Goal: Task Accomplishment & Management: Manage account settings

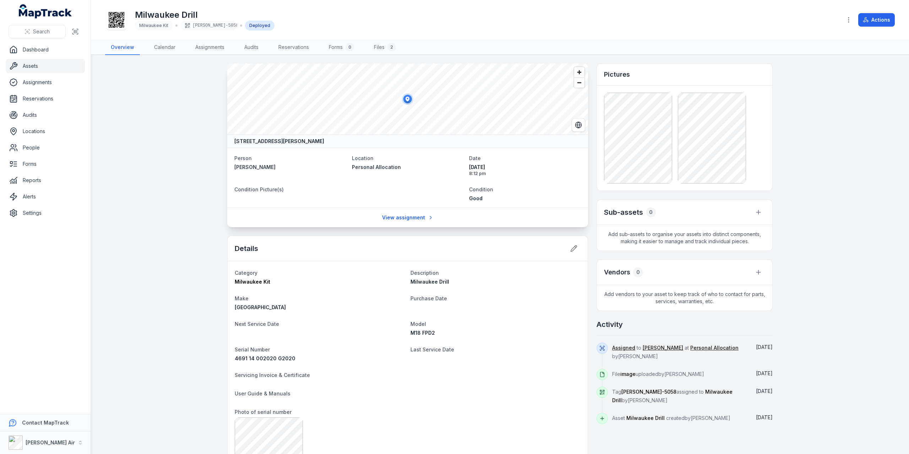
scroll to position [71, 0]
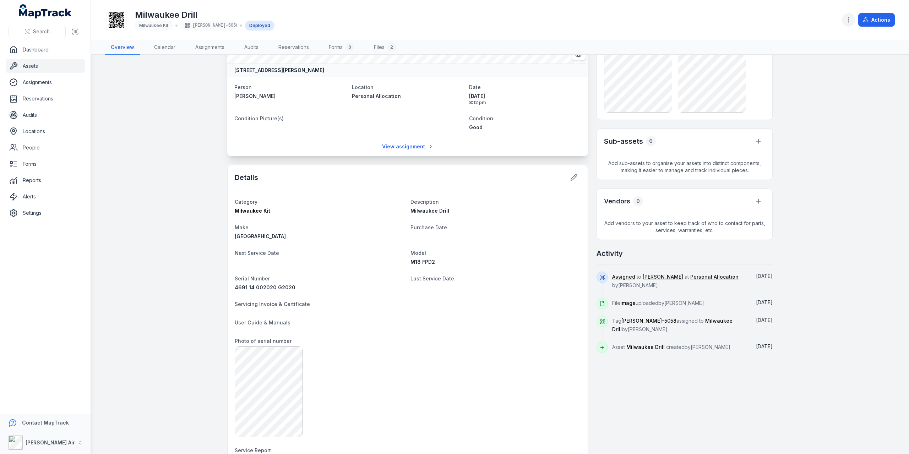
click at [851, 22] on icon "button" at bounding box center [848, 19] width 7 height 7
click at [799, 100] on div "Edit categories" at bounding box center [814, 95] width 80 height 13
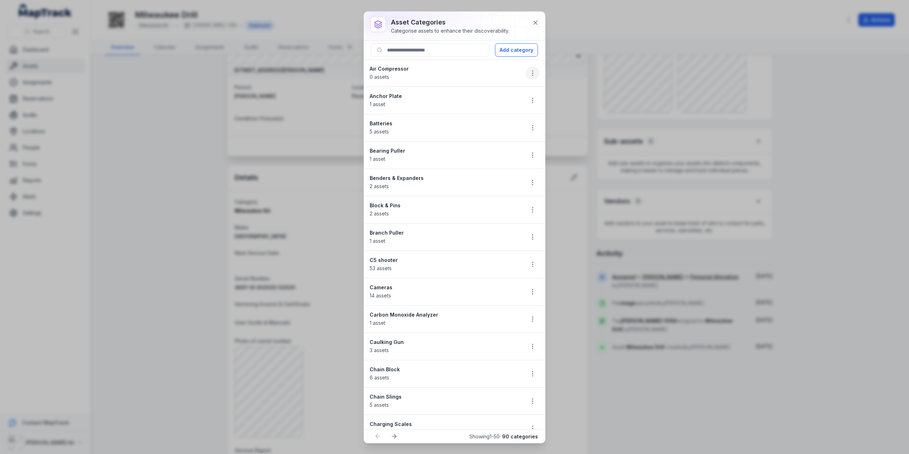
click at [529, 74] on icon "button" at bounding box center [532, 73] width 7 height 7
click at [504, 94] on div "Edit" at bounding box center [492, 91] width 80 height 13
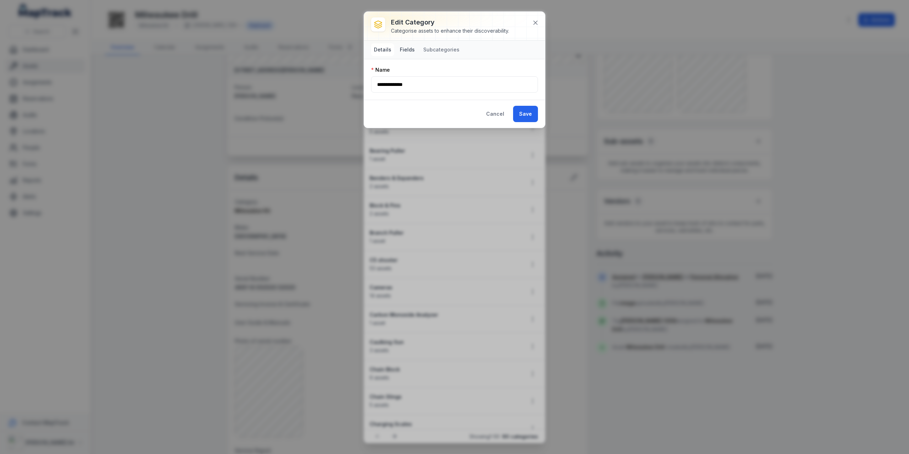
click at [408, 49] on button "Fields" at bounding box center [407, 49] width 21 height 13
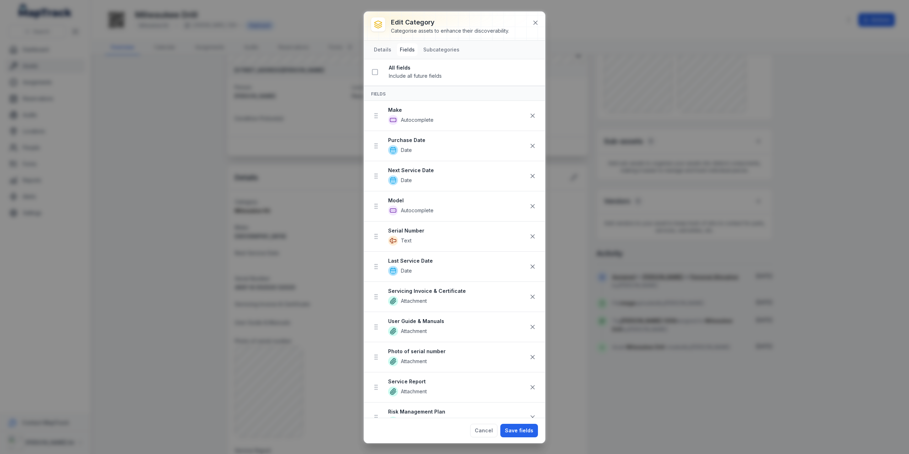
scroll to position [0, 0]
click at [529, 148] on icon at bounding box center [532, 146] width 7 height 7
click at [529, 233] on icon at bounding box center [532, 236] width 7 height 7
click at [529, 433] on button "Save fields" at bounding box center [519, 430] width 38 height 13
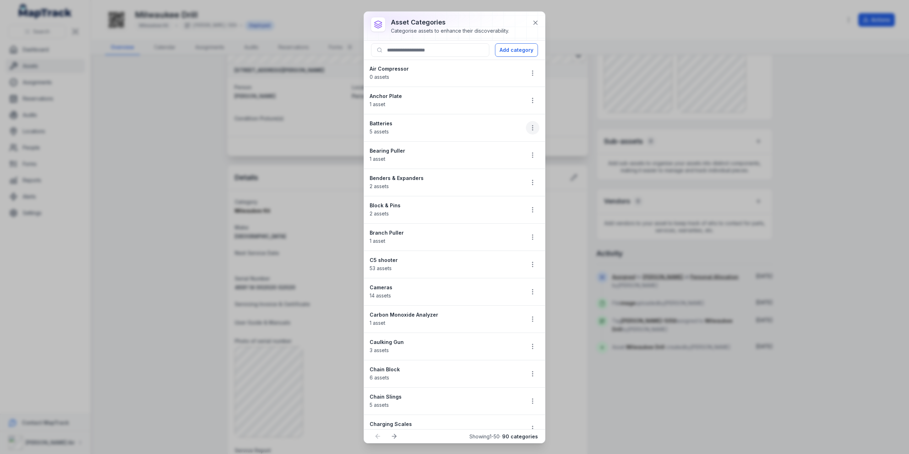
click at [531, 127] on button "button" at bounding box center [532, 127] width 13 height 13
click at [503, 148] on div "Edit" at bounding box center [492, 145] width 80 height 13
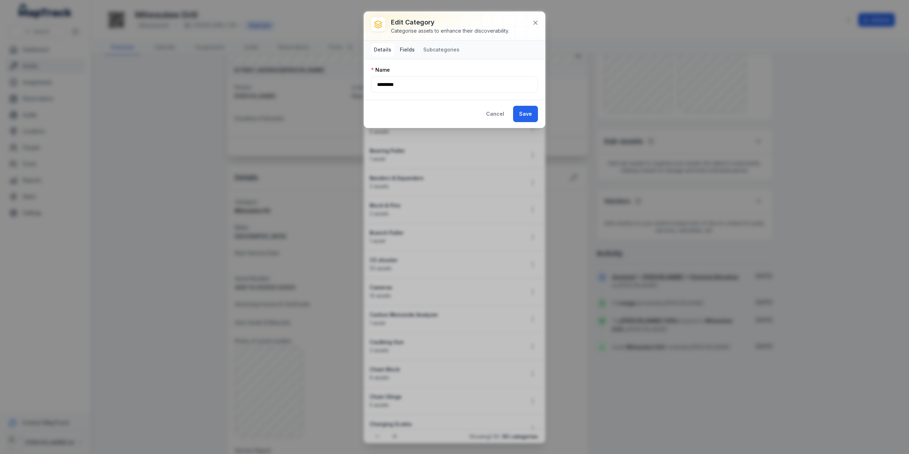
click at [407, 48] on button "Fields" at bounding box center [407, 49] width 21 height 13
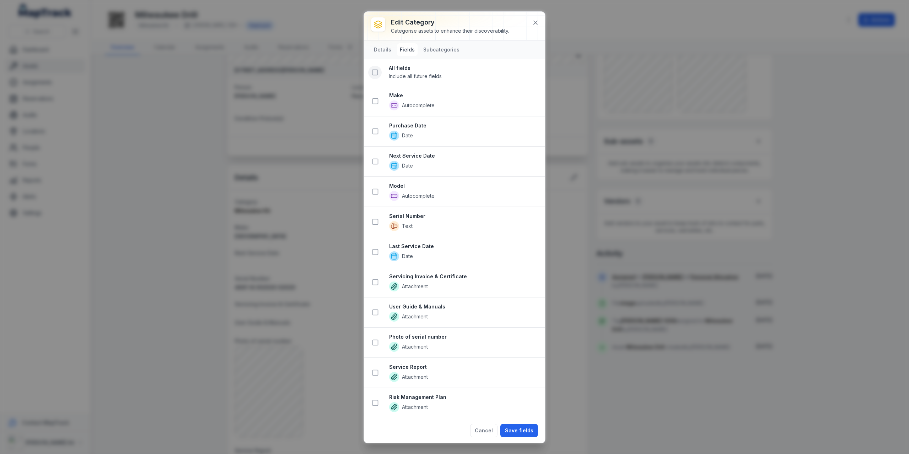
click at [377, 74] on rect at bounding box center [375, 72] width 5 height 5
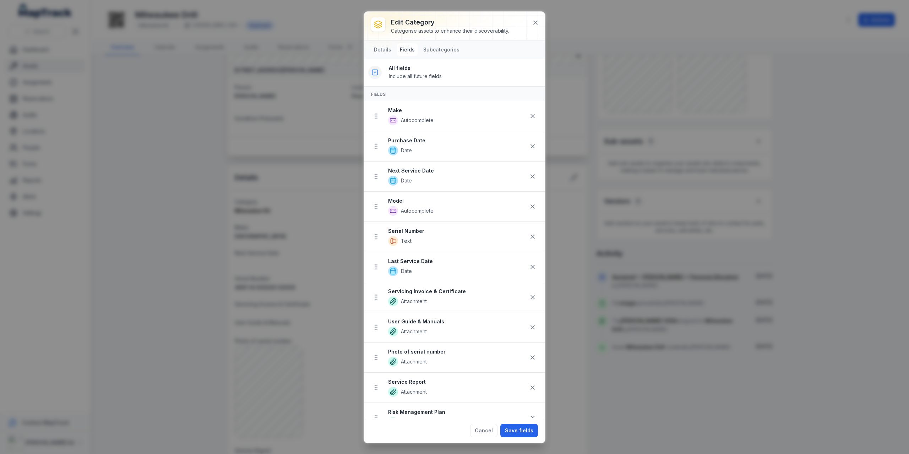
click at [378, 73] on icon at bounding box center [374, 72] width 7 height 7
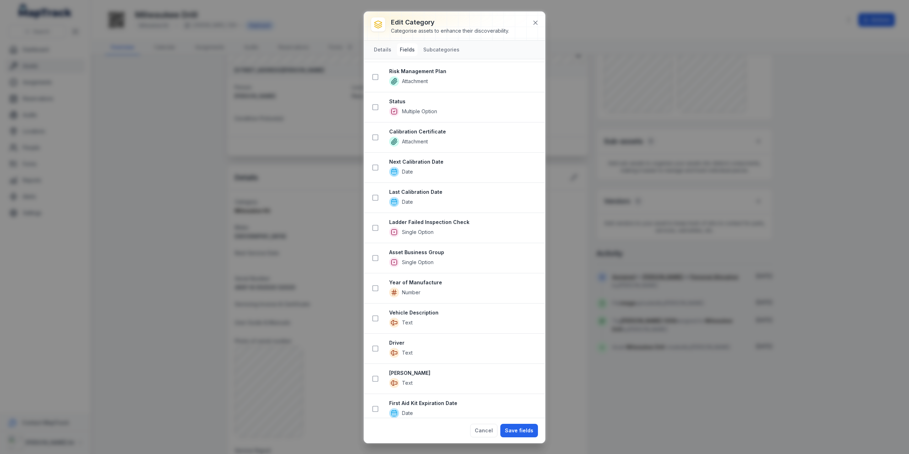
scroll to position [327, 0]
click at [374, 375] on icon at bounding box center [375, 378] width 7 height 7
click at [376, 345] on icon at bounding box center [375, 348] width 7 height 7
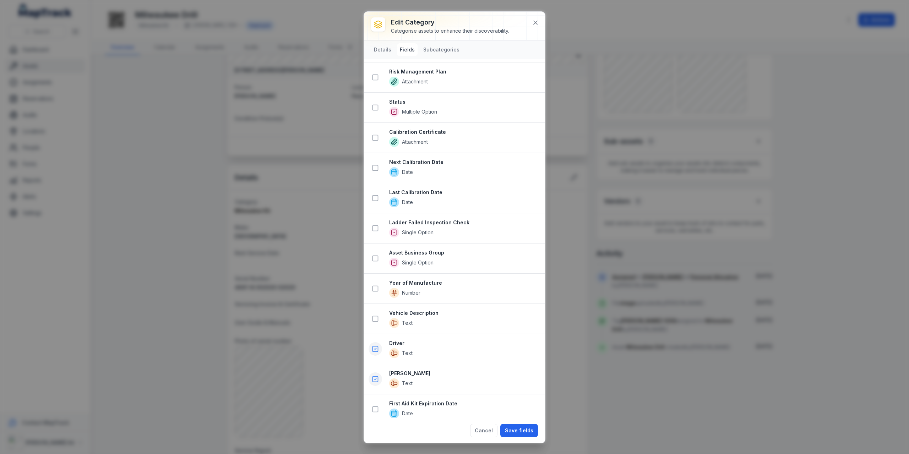
click at [374, 376] on button at bounding box center [375, 379] width 13 height 13
click at [378, 376] on rect at bounding box center [375, 378] width 5 height 5
click at [377, 346] on icon at bounding box center [375, 349] width 7 height 7
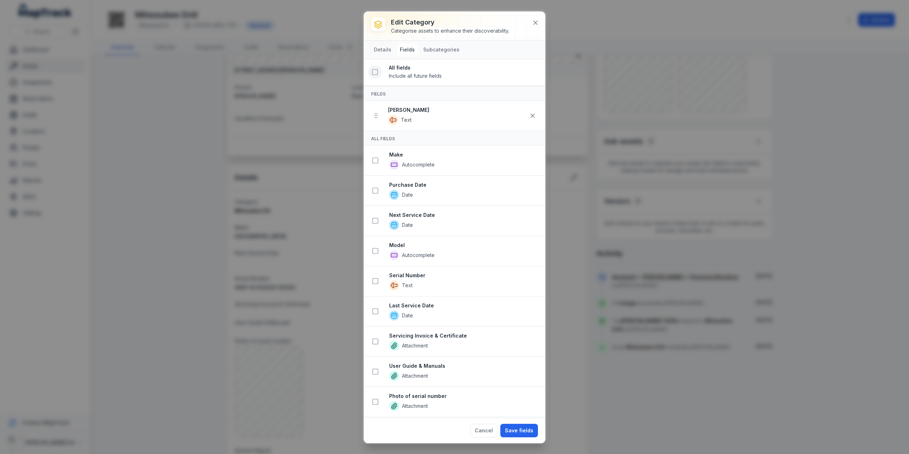
scroll to position [0, 0]
click at [531, 115] on icon at bounding box center [533, 116] width 4 height 4
click at [376, 101] on icon at bounding box center [375, 101] width 7 height 7
click at [376, 73] on icon at bounding box center [374, 72] width 7 height 7
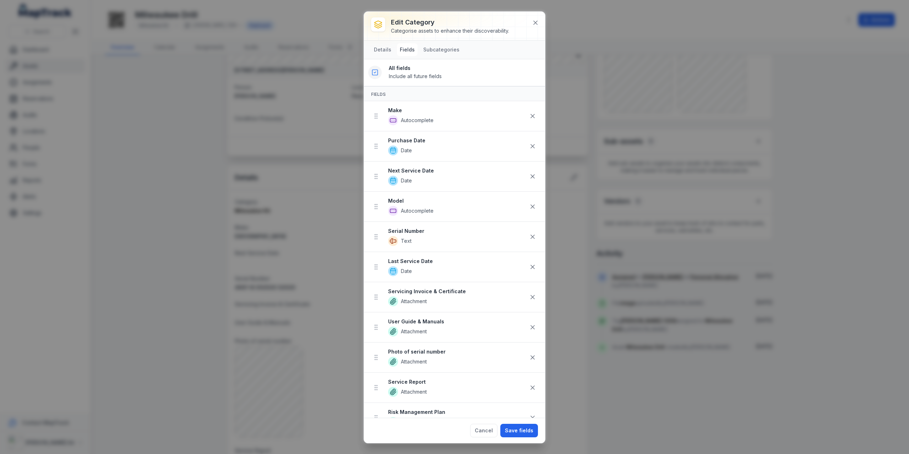
click at [376, 73] on icon at bounding box center [374, 72] width 7 height 7
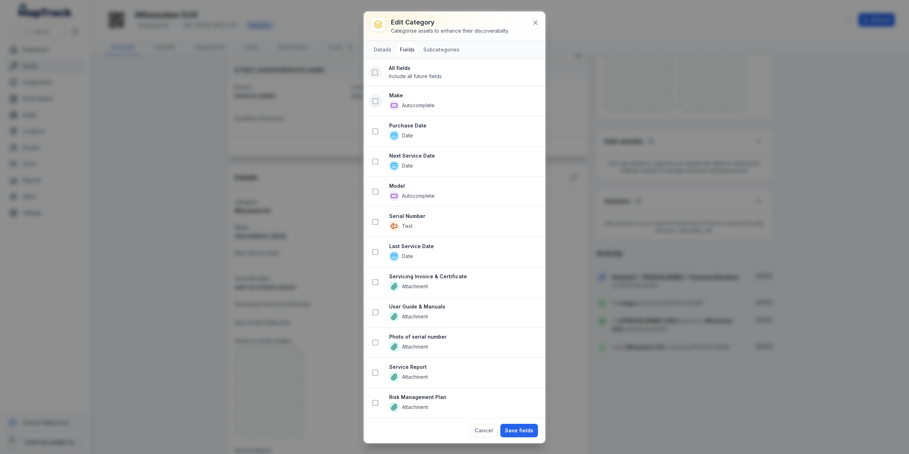
click at [376, 73] on icon at bounding box center [374, 72] width 7 height 7
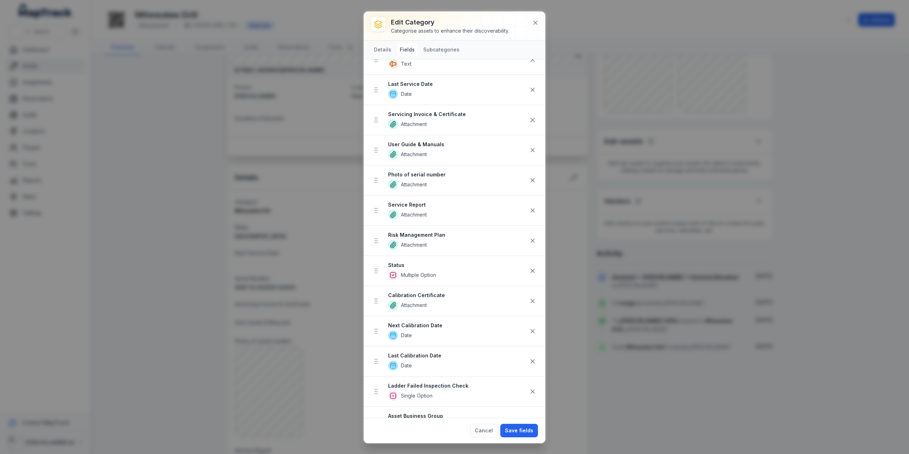
scroll to position [178, 0]
click at [530, 297] on icon at bounding box center [532, 300] width 7 height 7
click at [529, 297] on icon at bounding box center [532, 300] width 7 height 7
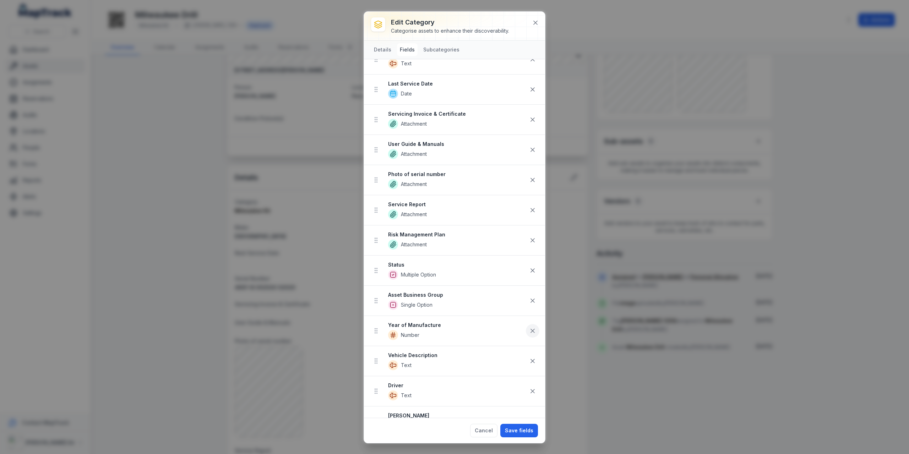
click at [529, 328] on icon at bounding box center [532, 330] width 7 height 7
click at [529, 358] on icon at bounding box center [532, 361] width 7 height 7
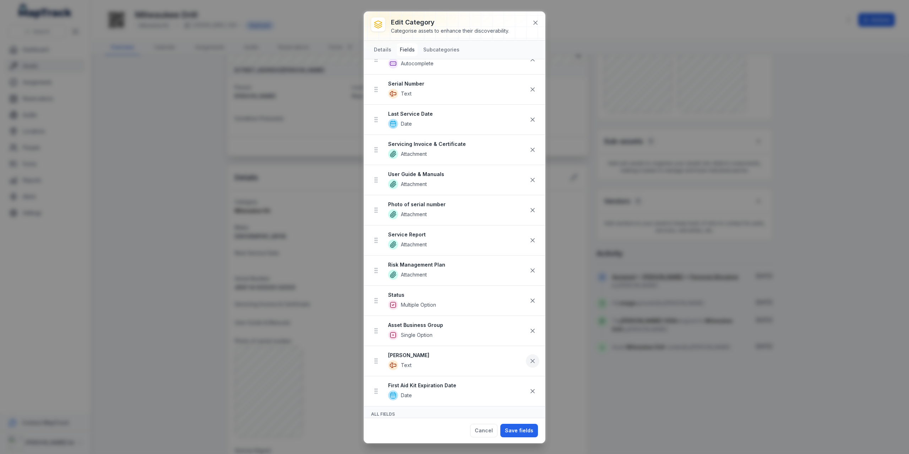
scroll to position [118, 0]
click at [529, 387] on icon at bounding box center [532, 390] width 7 height 7
click at [526, 326] on button at bounding box center [532, 330] width 13 height 13
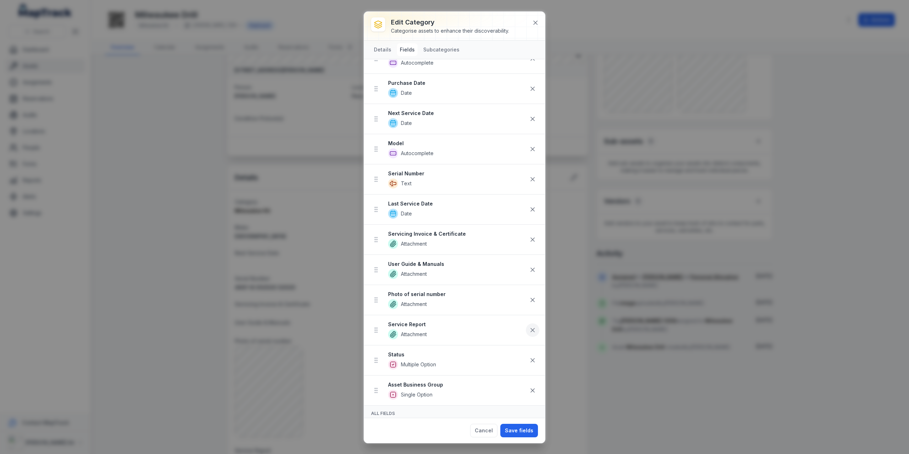
click at [529, 327] on icon at bounding box center [532, 330] width 7 height 7
click at [527, 432] on button "Save fields" at bounding box center [519, 430] width 38 height 13
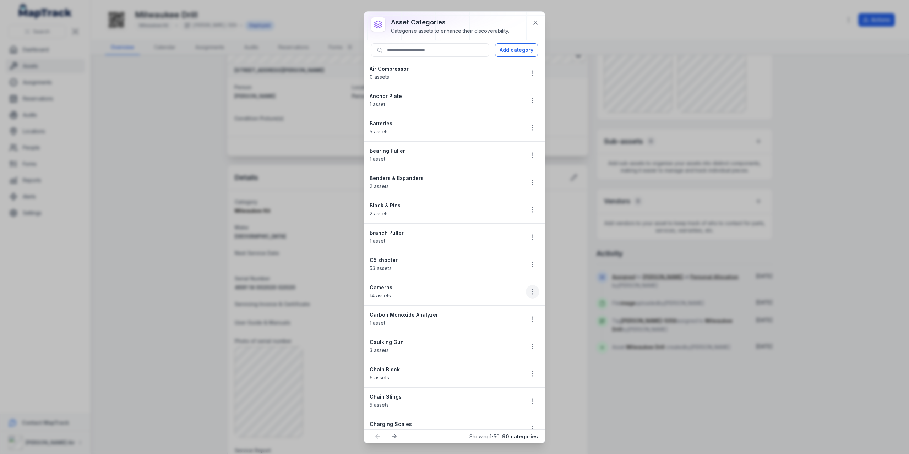
click at [529, 288] on icon "button" at bounding box center [532, 291] width 7 height 7
click at [502, 310] on div "Edit" at bounding box center [492, 308] width 80 height 13
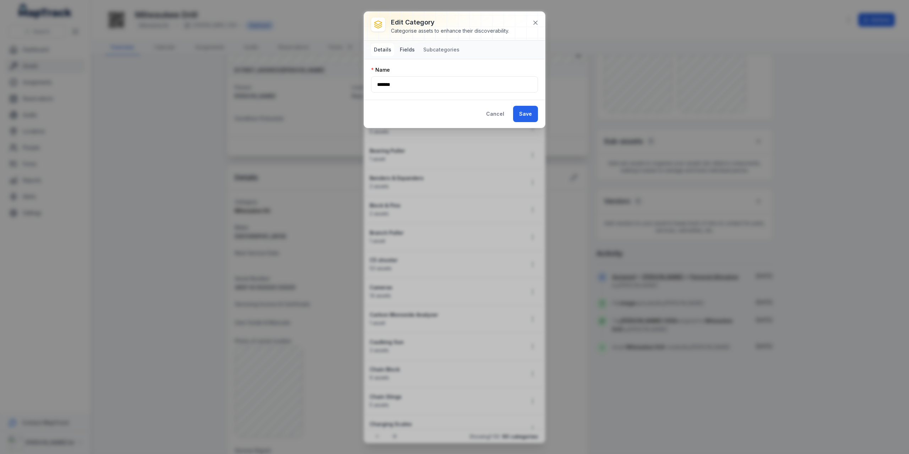
click at [404, 44] on button "Fields" at bounding box center [407, 49] width 21 height 13
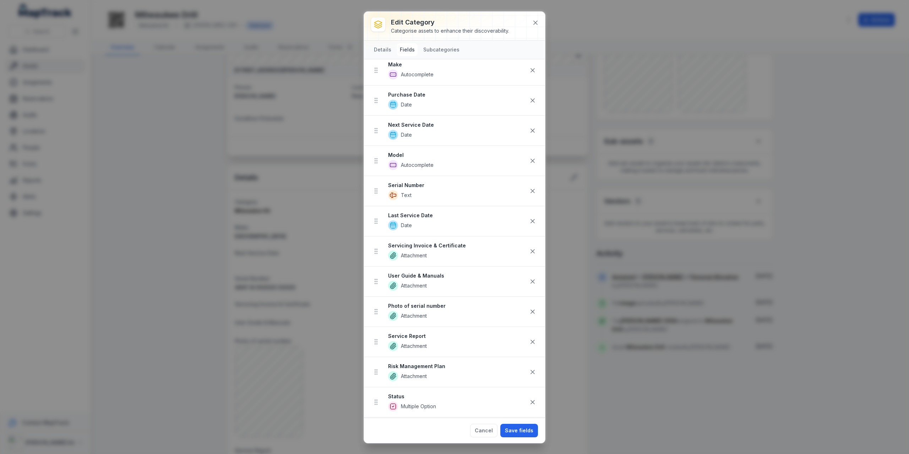
scroll to position [71, 0]
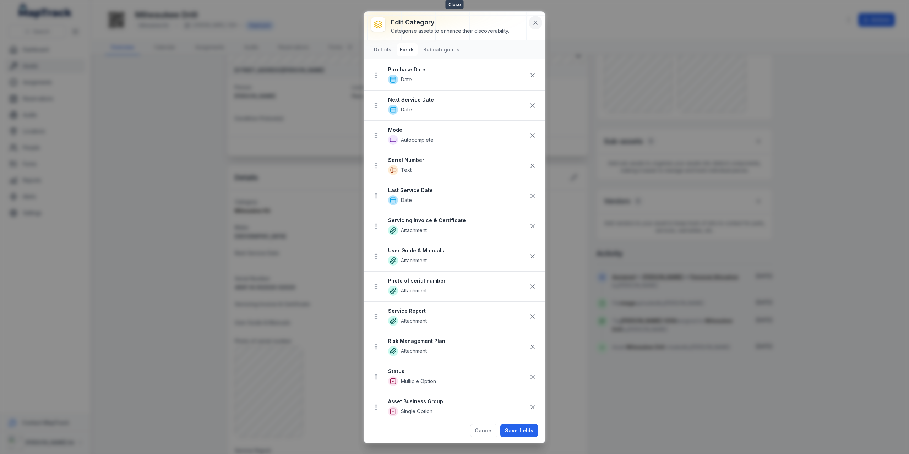
click at [538, 24] on button at bounding box center [535, 22] width 13 height 13
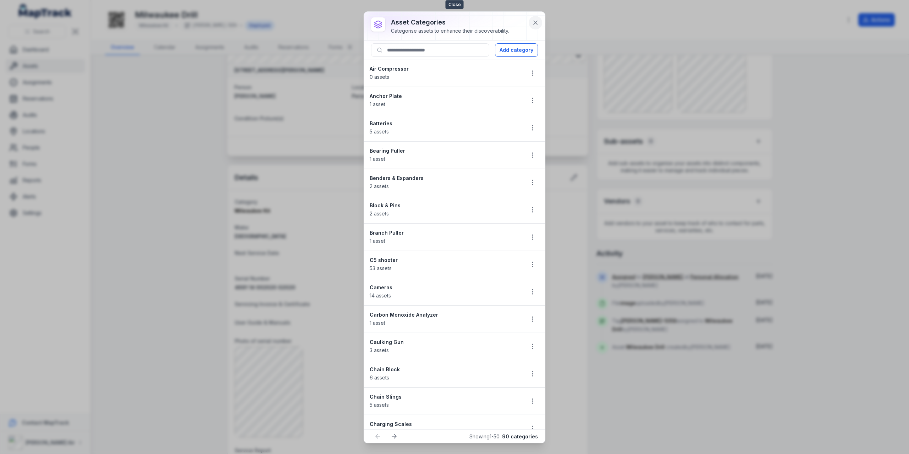
click at [533, 22] on icon at bounding box center [535, 22] width 7 height 7
